Goal: Use online tool/utility: Utilize a website feature to perform a specific function

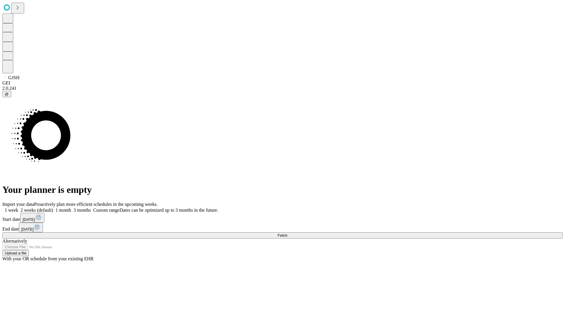
click at [287, 233] on span "Fetch" at bounding box center [283, 235] width 10 height 4
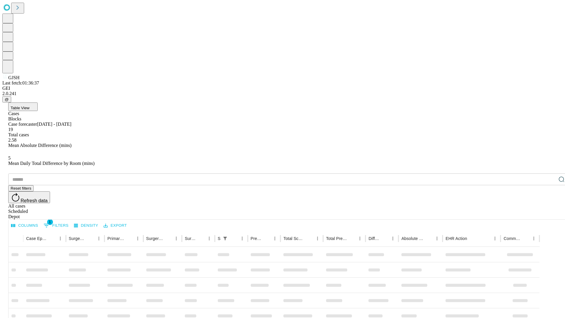
click at [29, 106] on span "Table View" at bounding box center [20, 108] width 19 height 4
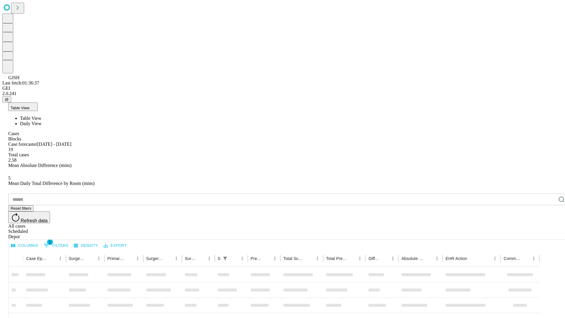
click at [42, 121] on span "Daily View" at bounding box center [30, 123] width 21 height 5
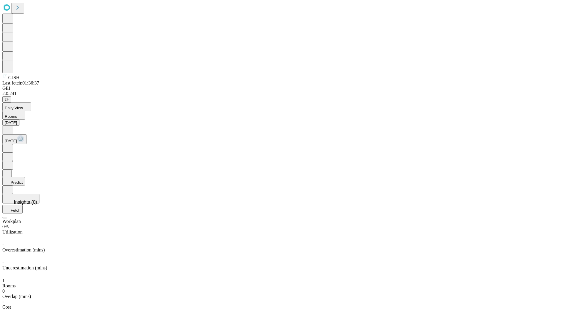
click at [25, 177] on button "Predict" at bounding box center [13, 181] width 23 height 9
